Goal: Information Seeking & Learning: Understand process/instructions

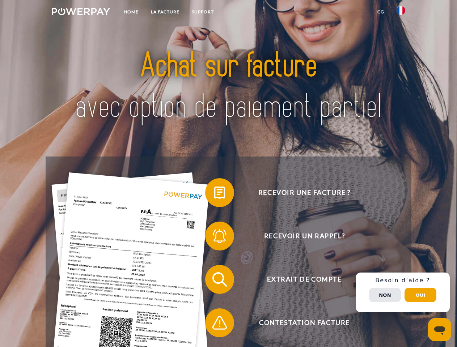
click at [81, 13] on img at bounding box center [81, 11] width 58 height 7
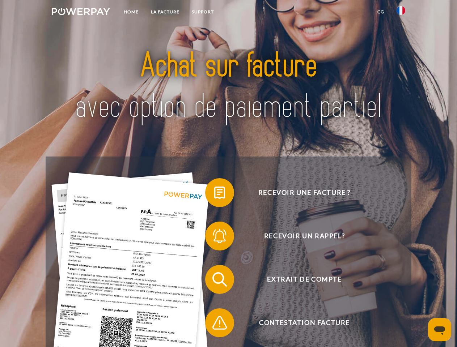
click at [401, 13] on img at bounding box center [401, 10] width 9 height 9
click at [381, 12] on link "CG" at bounding box center [380, 11] width 19 height 13
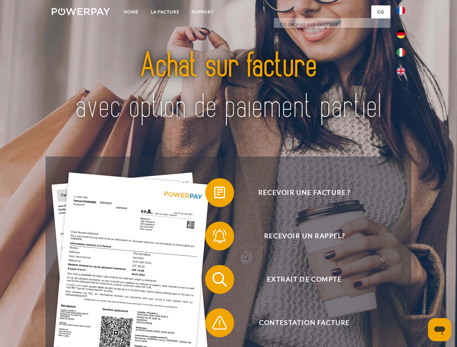
click at [214, 194] on span at bounding box center [209, 193] width 36 height 36
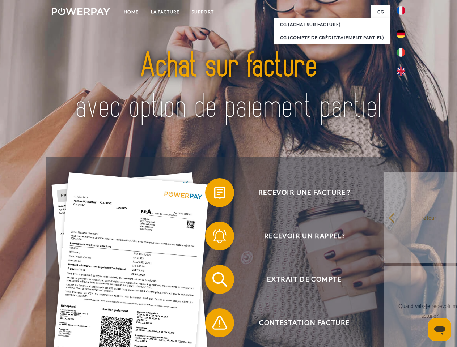
click at [214, 238] on div "Recevoir une facture ? Recevoir un rappel? Extrait de compte retour" at bounding box center [228, 301] width 365 height 289
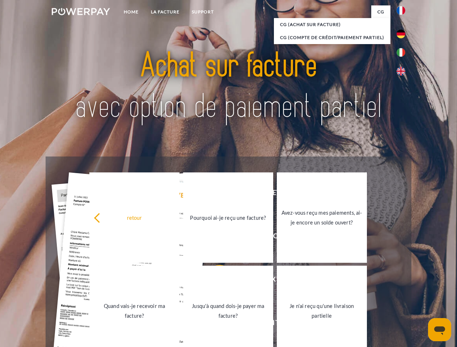
click at [214, 281] on link "Jusqu'à quand dois-je payer ma facture?" at bounding box center [228, 311] width 90 height 90
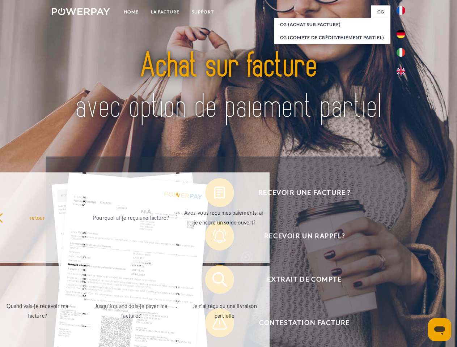
click at [214, 325] on link "Je n'ai reçu qu'une livraison partielle" at bounding box center [224, 311] width 90 height 90
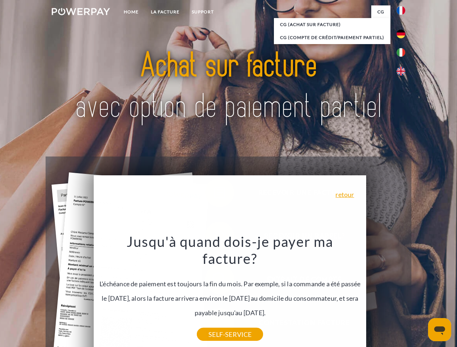
click at [403, 293] on div "Recevoir une facture ? Recevoir un rappel? Extrait de compte retour" at bounding box center [228, 301] width 365 height 289
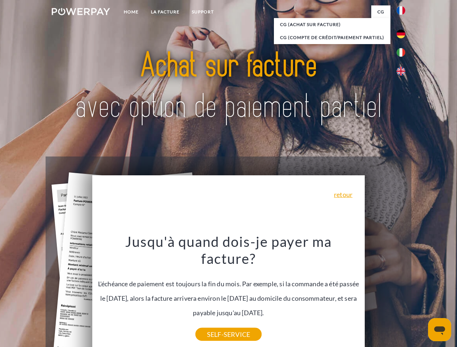
click at [385, 294] on span "Extrait de compte" at bounding box center [304, 279] width 177 height 29
click at [420, 295] on header "Home LA FACTURE Support" at bounding box center [228, 250] width 457 height 500
